Goal: Navigation & Orientation: Find specific page/section

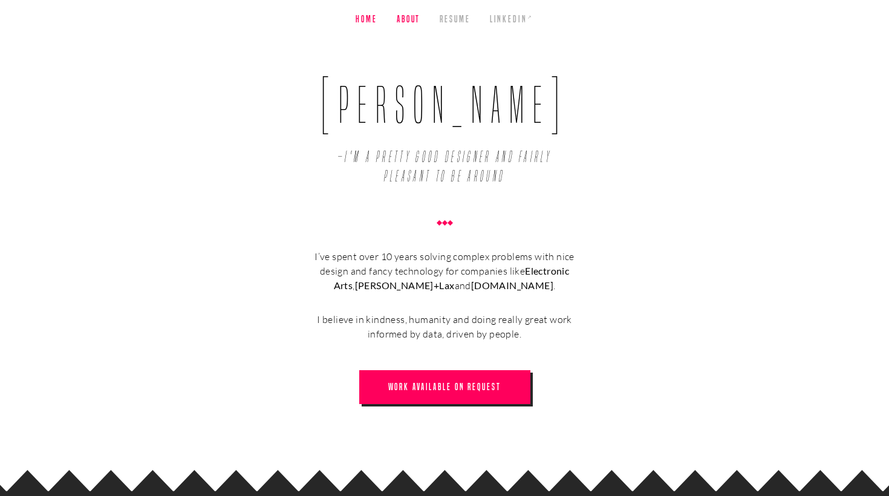
click at [413, 20] on link "About" at bounding box center [409, 19] width 24 height 39
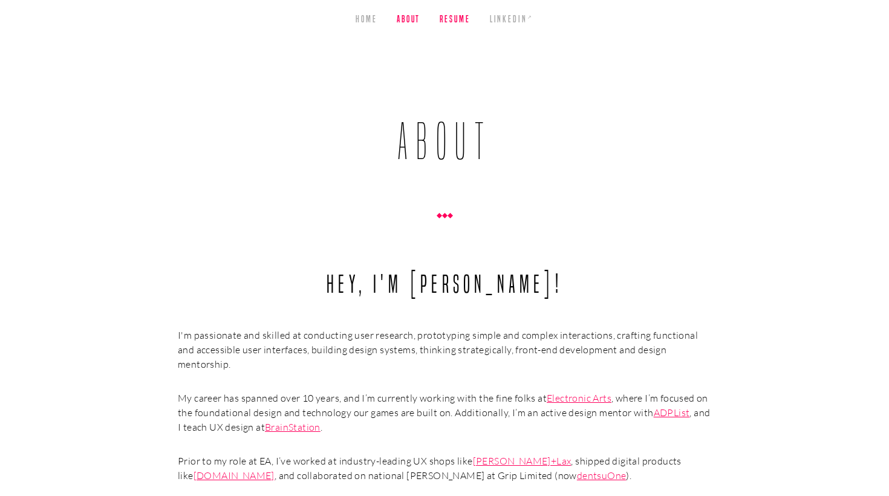
click at [458, 21] on link "Resume" at bounding box center [455, 19] width 30 height 39
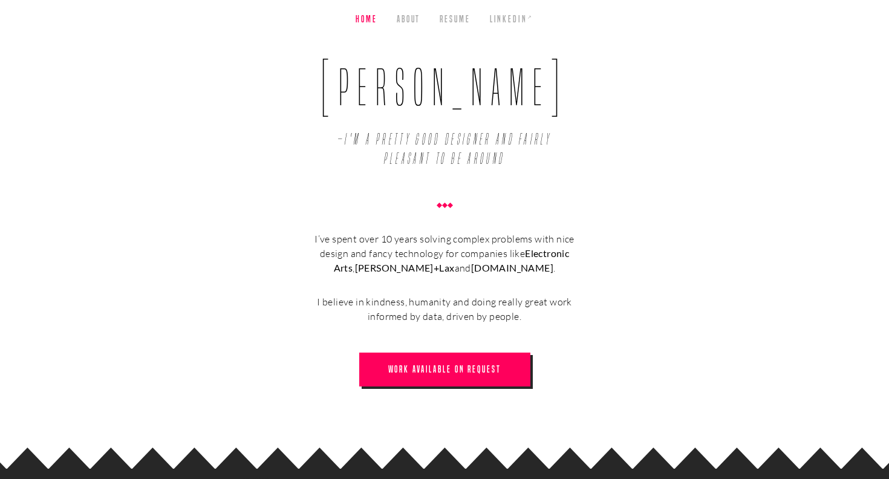
scroll to position [13, 0]
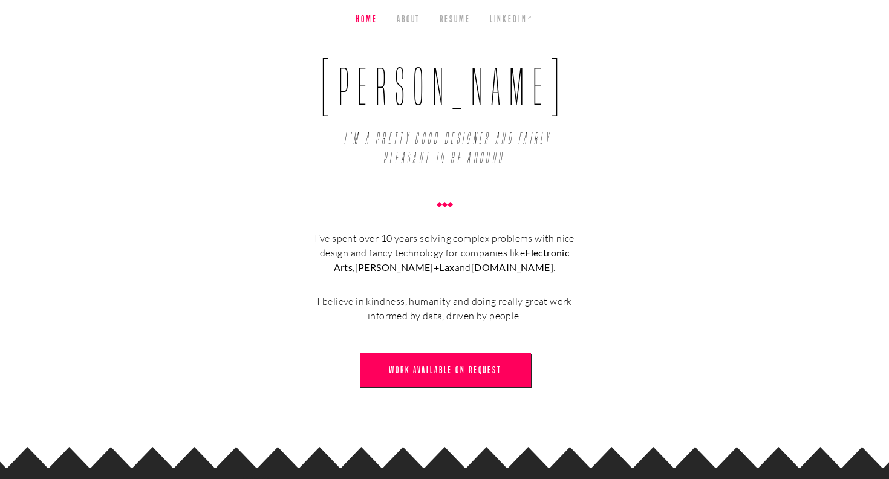
click at [470, 375] on link "Work Available on Request" at bounding box center [445, 370] width 171 height 34
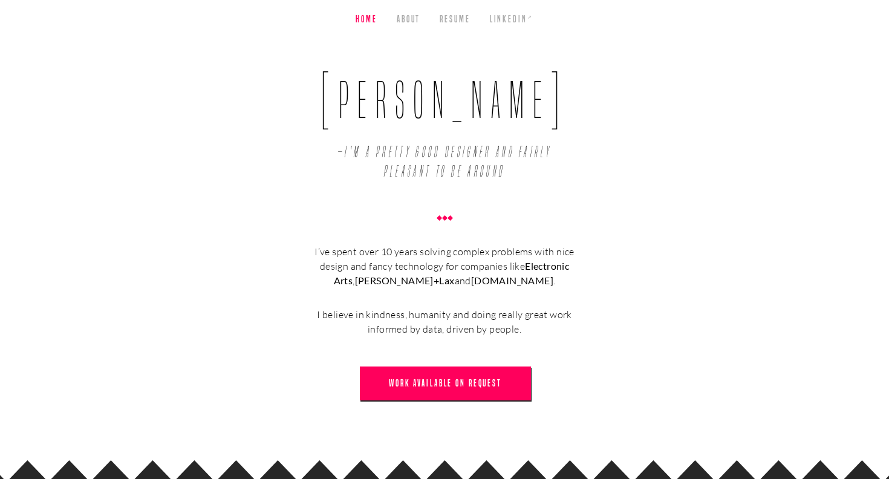
scroll to position [0, 0]
click at [408, 19] on link "About" at bounding box center [409, 19] width 24 height 39
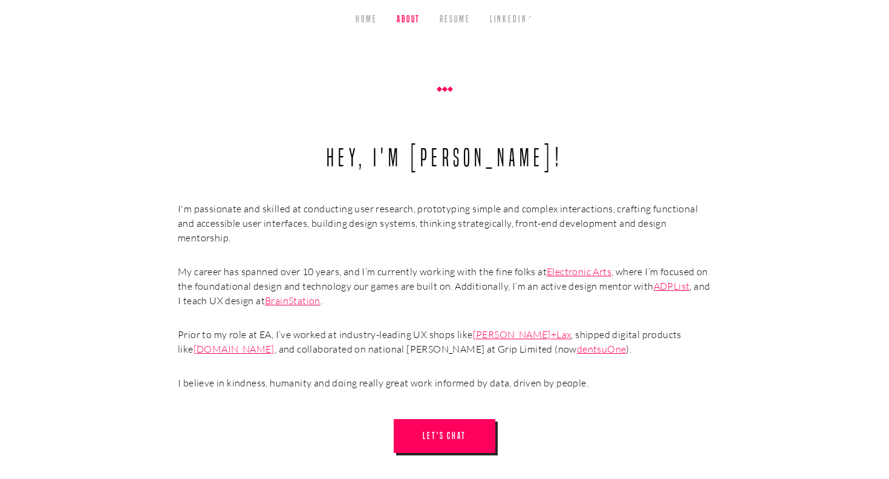
scroll to position [181, 0]
